Goal: Transaction & Acquisition: Subscribe to service/newsletter

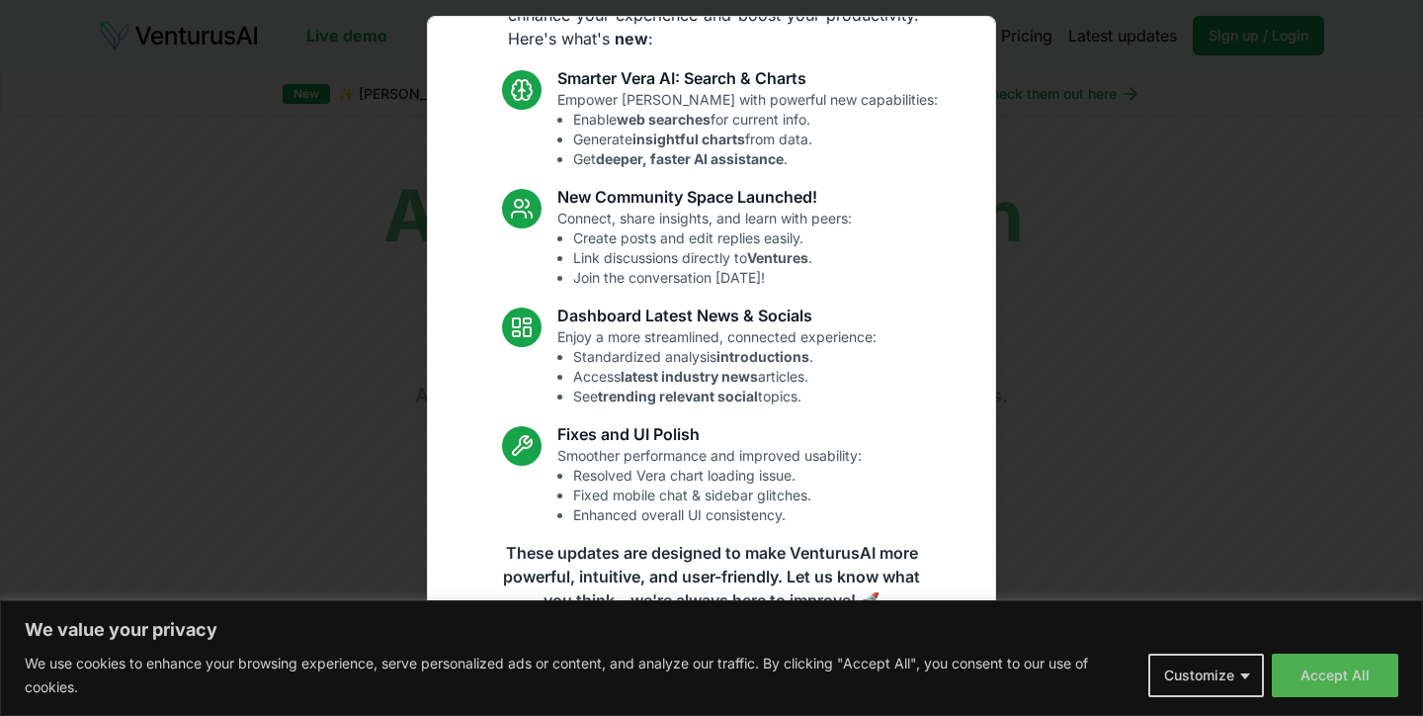
scroll to position [109, 0]
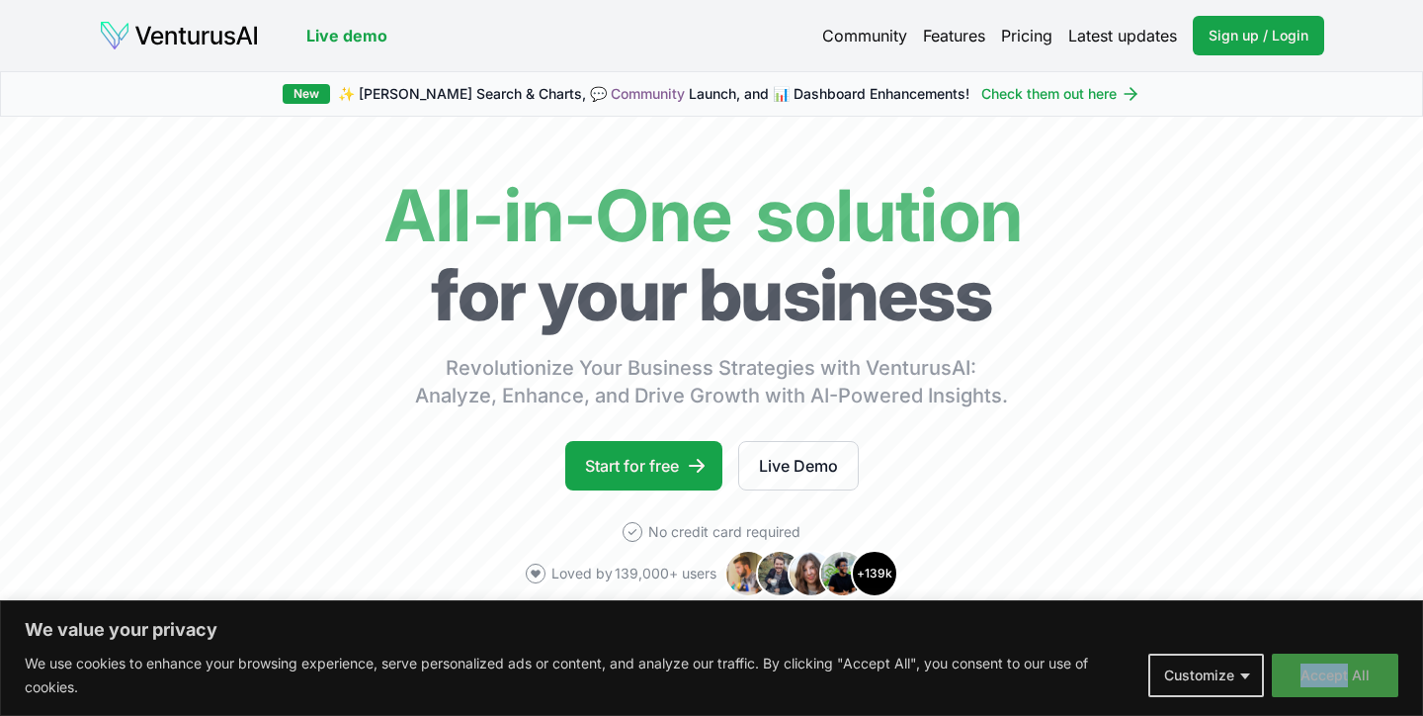
click at [1308, 675] on button "Accept All" at bounding box center [1335, 674] width 127 height 43
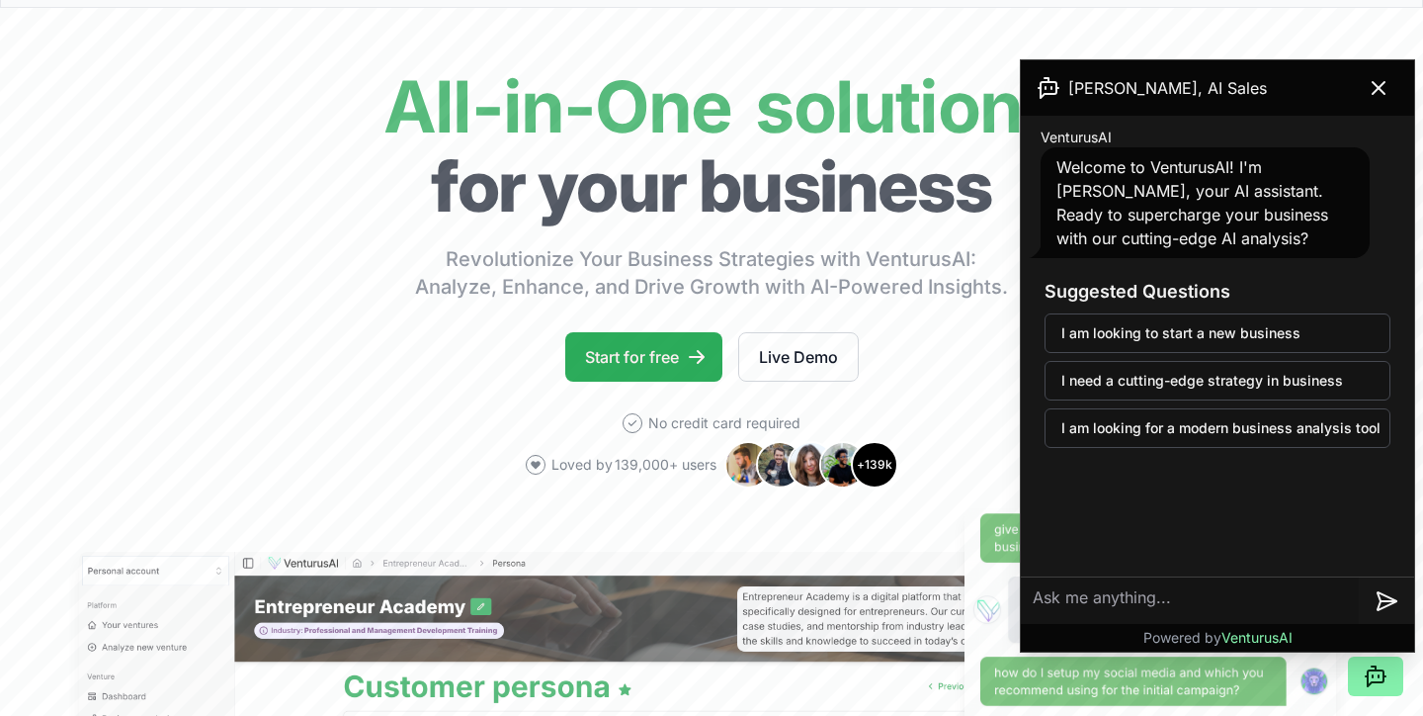
click at [635, 363] on link "Start for free" at bounding box center [643, 356] width 157 height 49
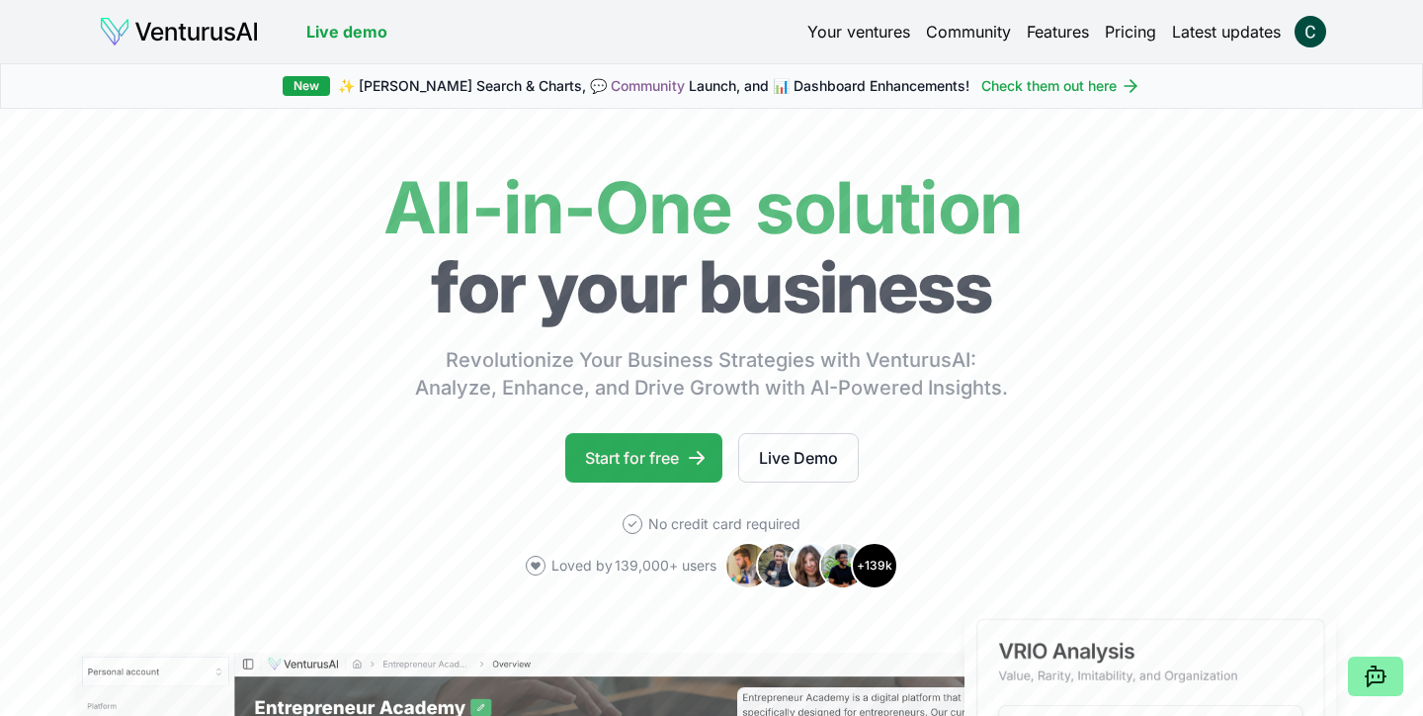
click at [637, 467] on link "Start for free" at bounding box center [643, 457] width 157 height 49
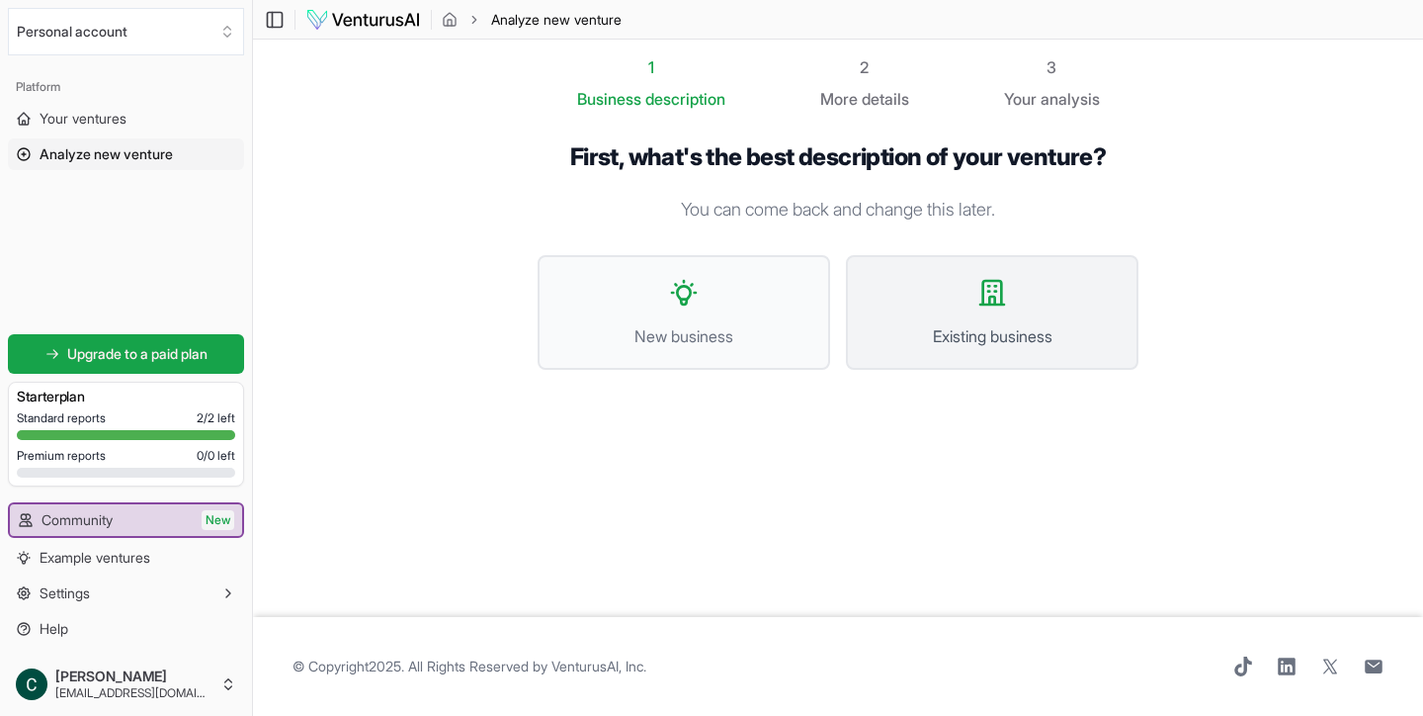
click at [1006, 310] on button "Existing business" at bounding box center [992, 312] width 293 height 115
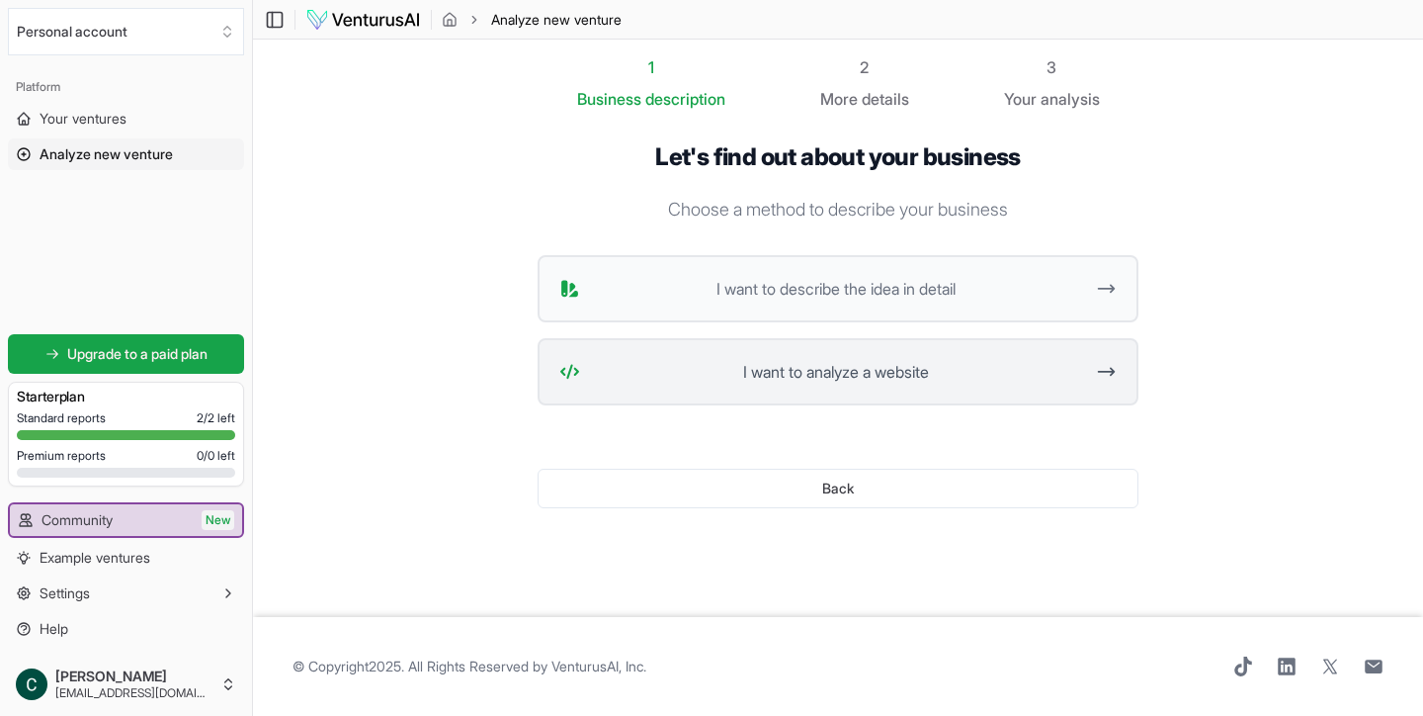
click at [893, 381] on span "I want to analyze a website" at bounding box center [835, 372] width 495 height 24
